Goal: Obtain resource: Obtain resource

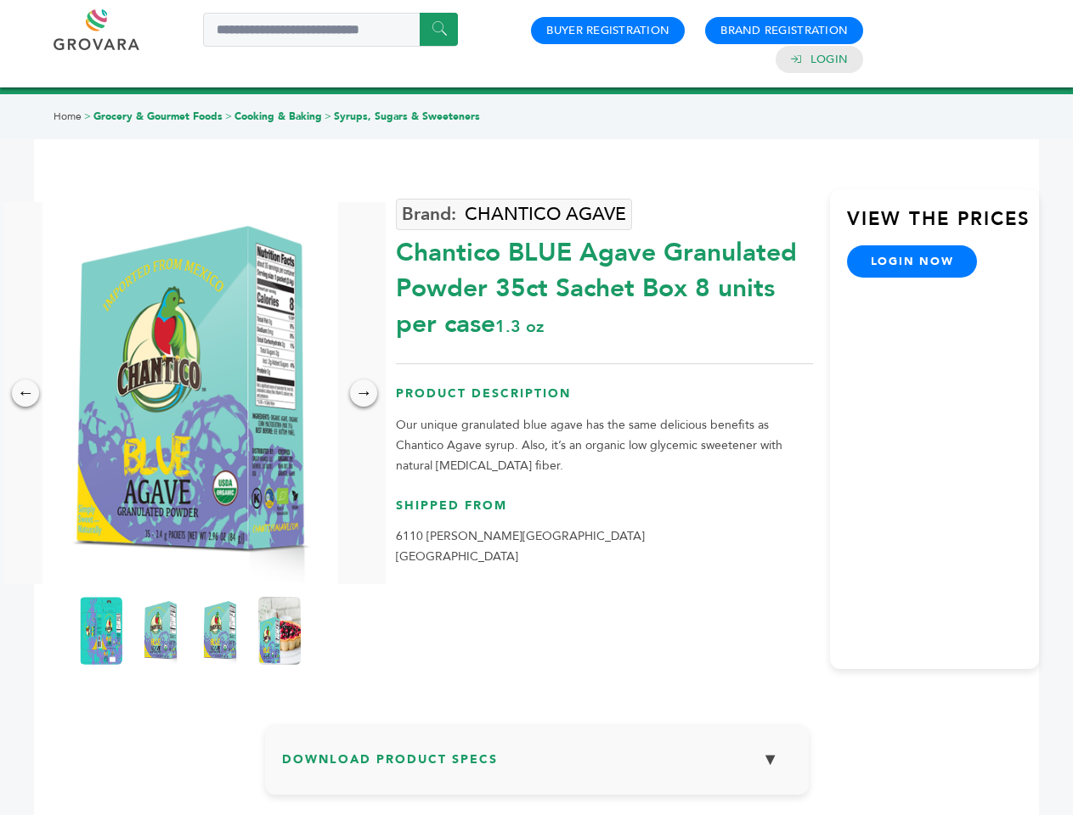
click at [190, 393] on img at bounding box center [190, 393] width 296 height 382
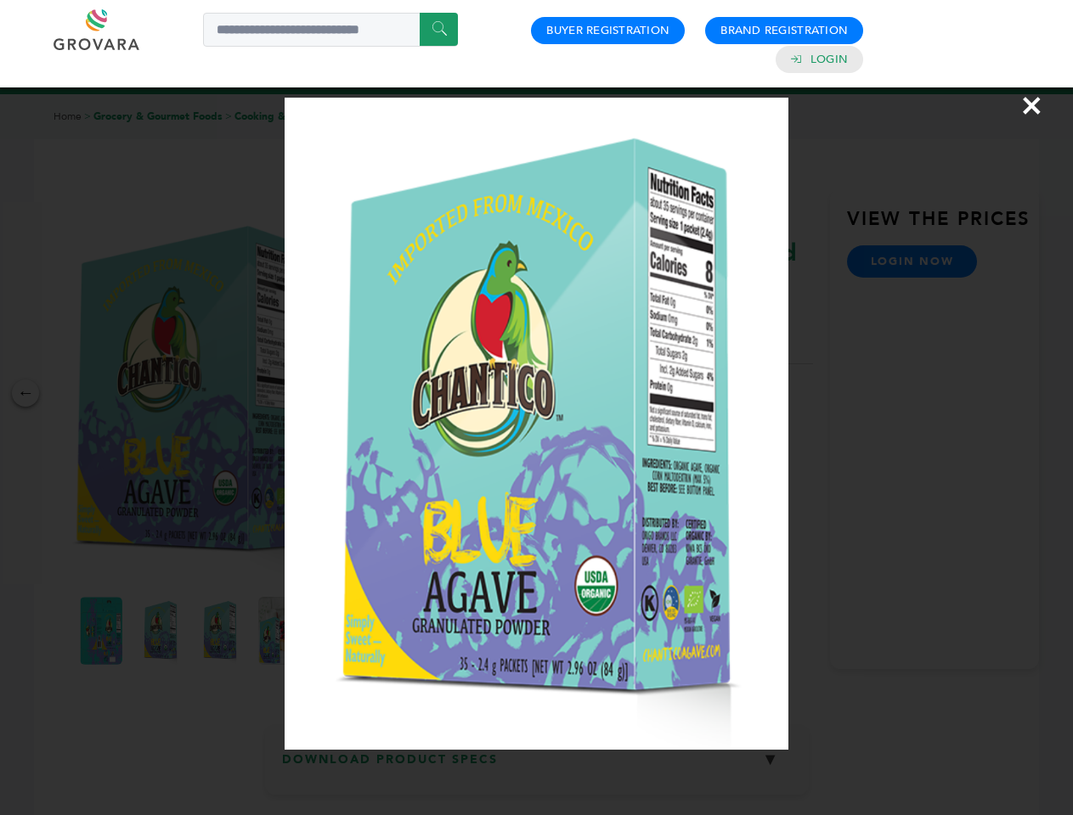
click at [25, 393] on div "×" at bounding box center [536, 407] width 1073 height 815
click at [363, 393] on div "→" at bounding box center [363, 393] width 27 height 27
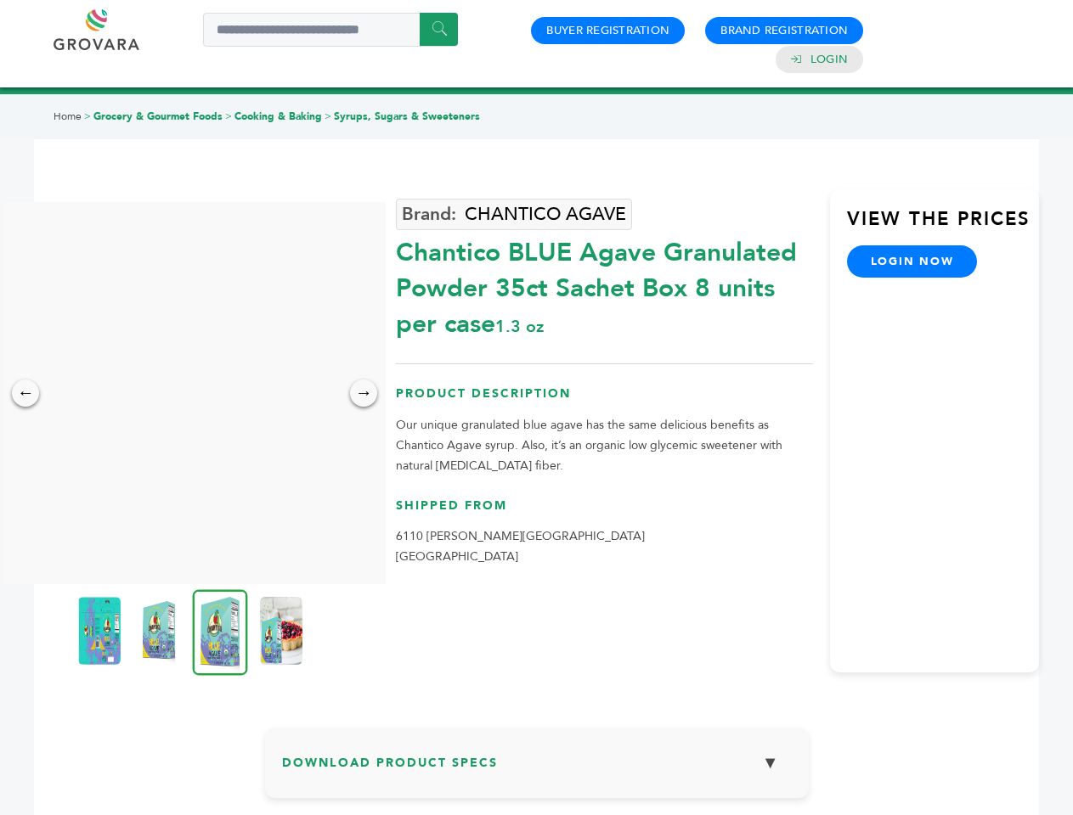
click at [101, 631] on img at bounding box center [99, 631] width 42 height 68
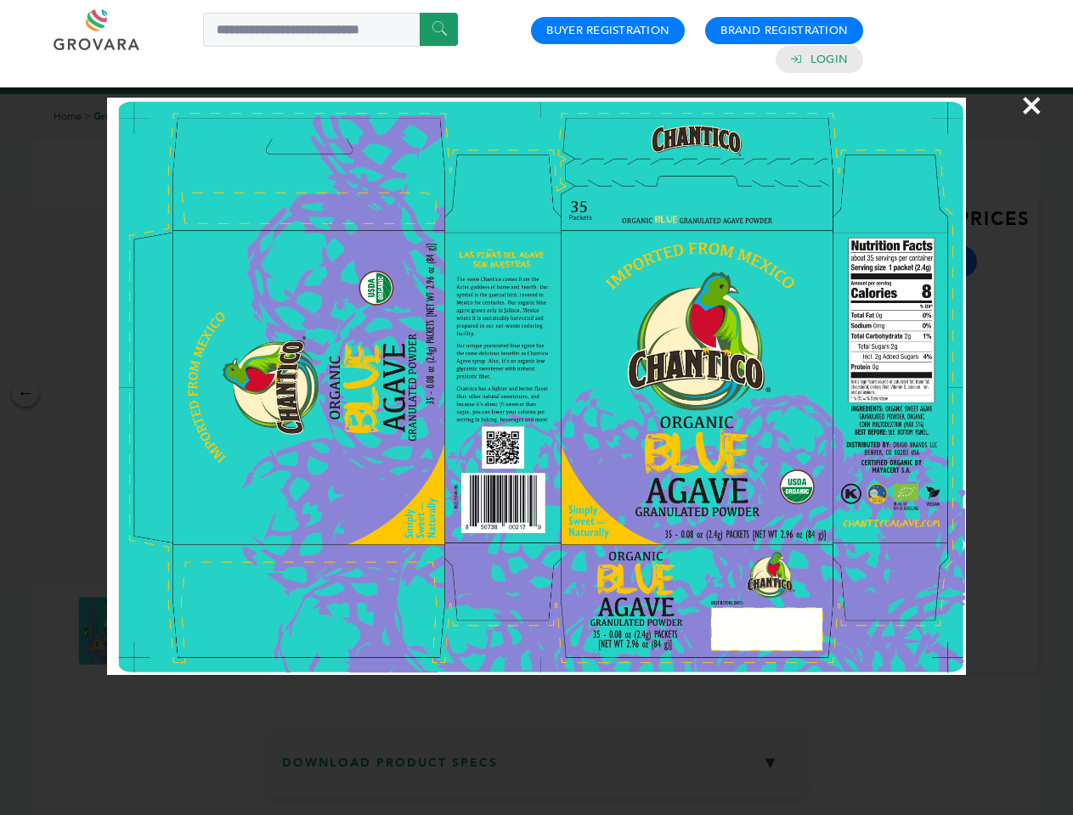
click at [161, 631] on div "×" at bounding box center [536, 407] width 1073 height 815
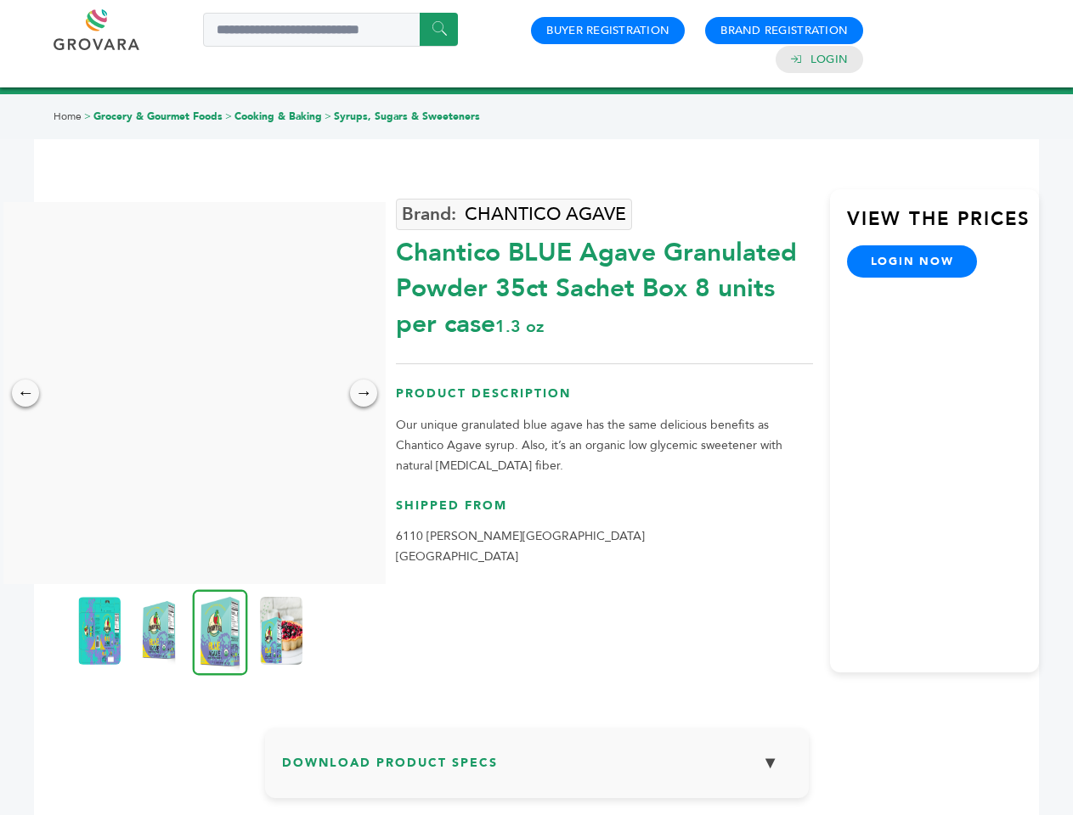
click at [220, 631] on img at bounding box center [220, 632] width 55 height 86
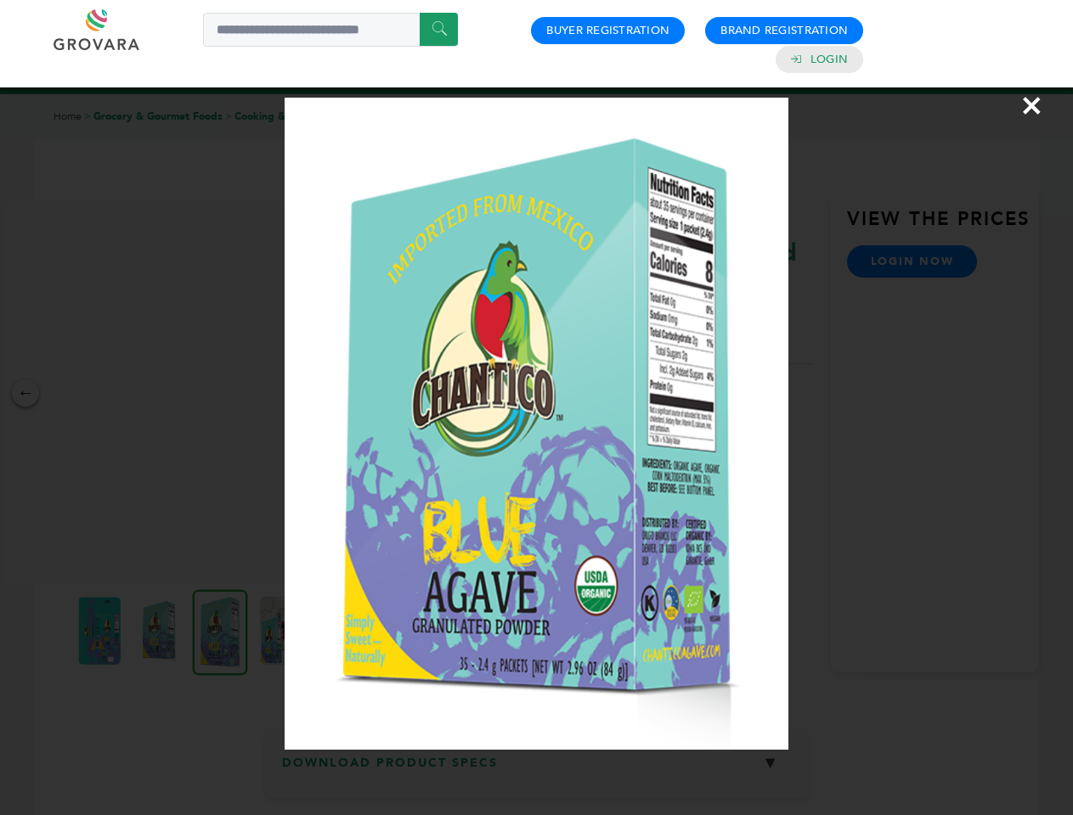
click at [279, 631] on div "×" at bounding box center [536, 407] width 1073 height 815
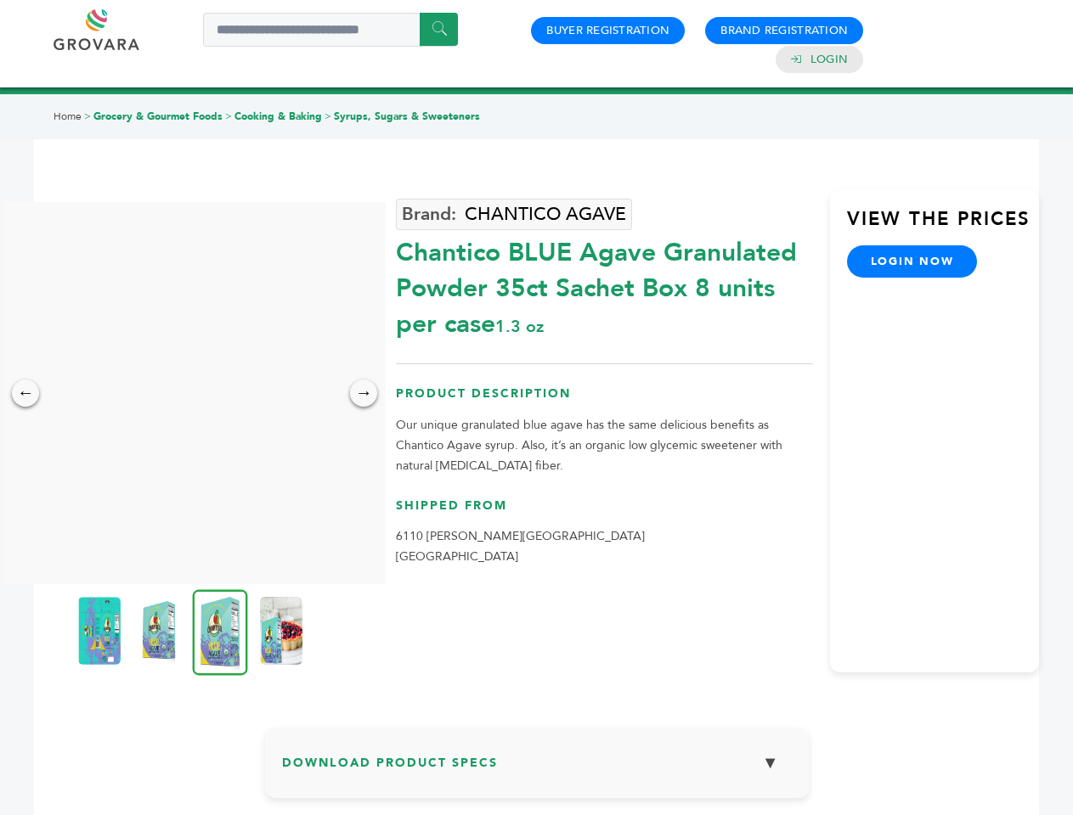
click at [537, 766] on h3 "Download Product Specs ▼" at bounding box center [537, 769] width 510 height 49
